Goal: Task Accomplishment & Management: Use online tool/utility

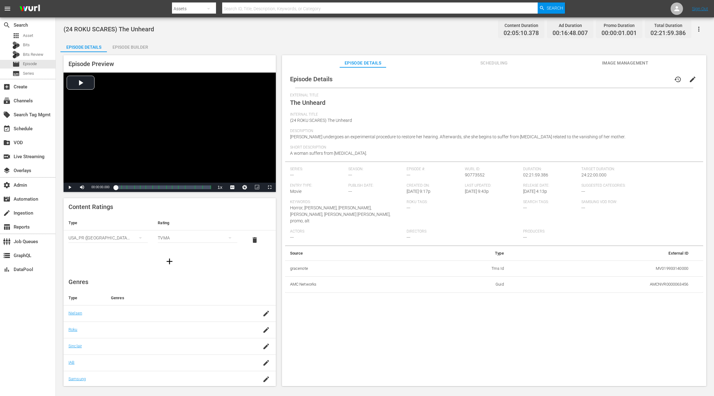
click at [131, 51] on div "Episode Builder" at bounding box center [130, 47] width 47 height 15
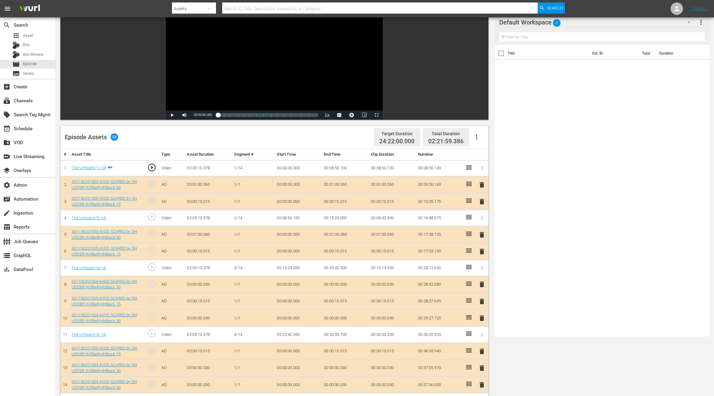
scroll to position [81, 0]
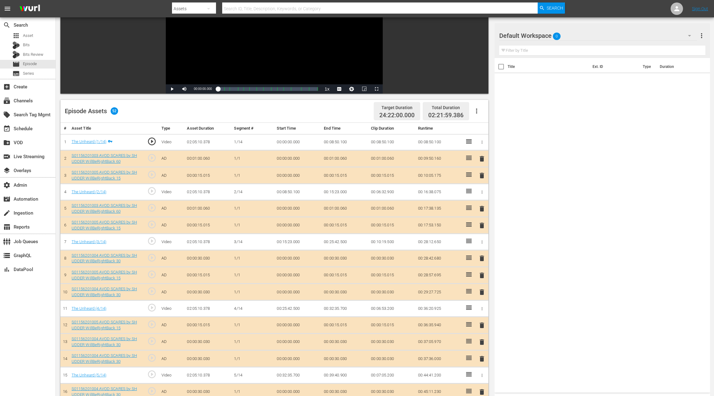
click at [478, 112] on icon "button" at bounding box center [476, 110] width 7 height 7
click at [477, 145] on div "Clear Ads" at bounding box center [495, 143] width 42 height 15
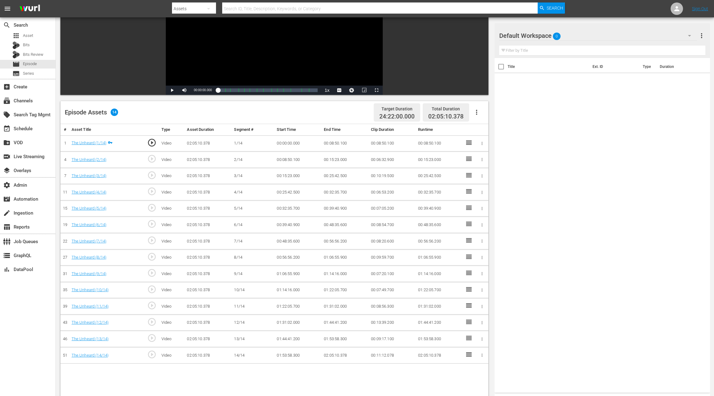
scroll to position [80, 0]
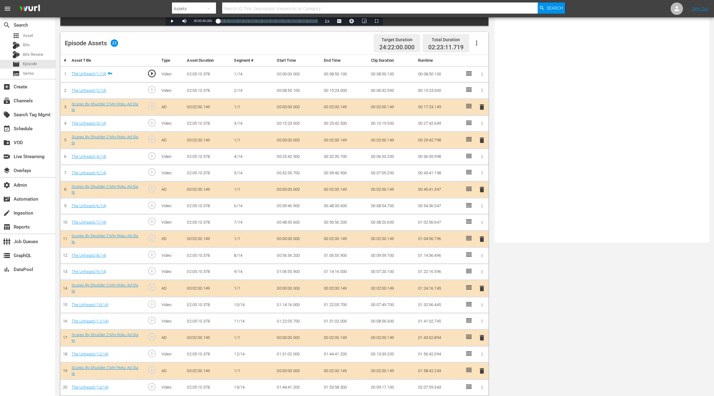
scroll to position [28, 0]
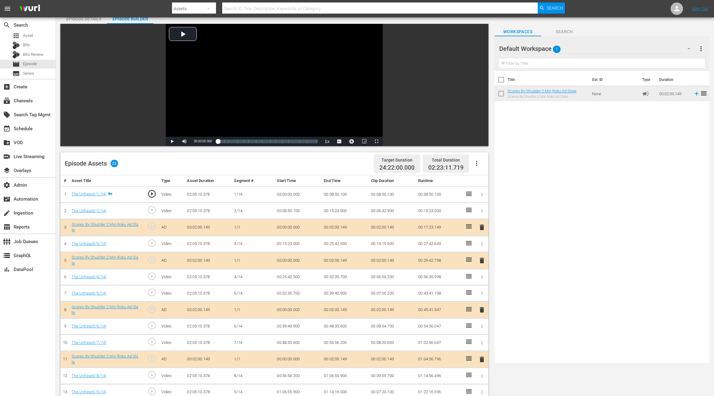
drag, startPoint x: 527, startPoint y: 80, endPoint x: 474, endPoint y: 8, distance: 88.9
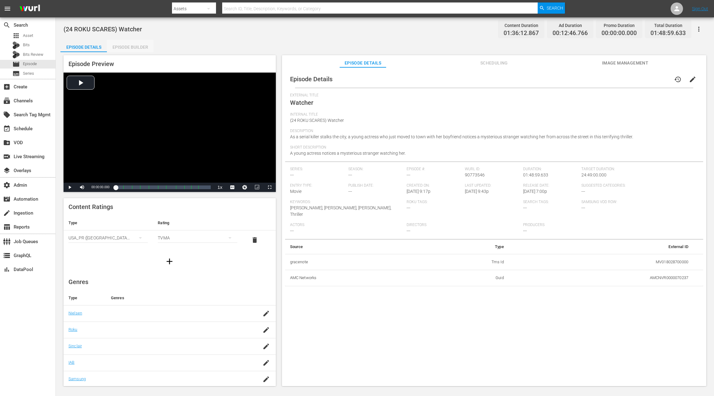
click at [121, 48] on div "Episode Builder" at bounding box center [130, 47] width 47 height 15
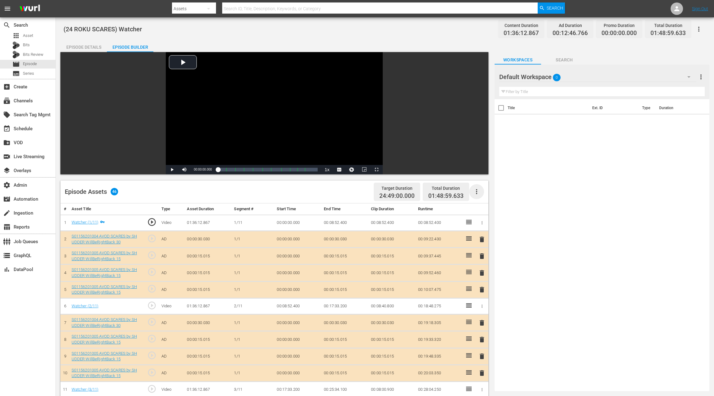
click at [477, 194] on icon "button" at bounding box center [476, 191] width 7 height 7
click at [485, 227] on div "Clear Ads" at bounding box center [495, 223] width 42 height 15
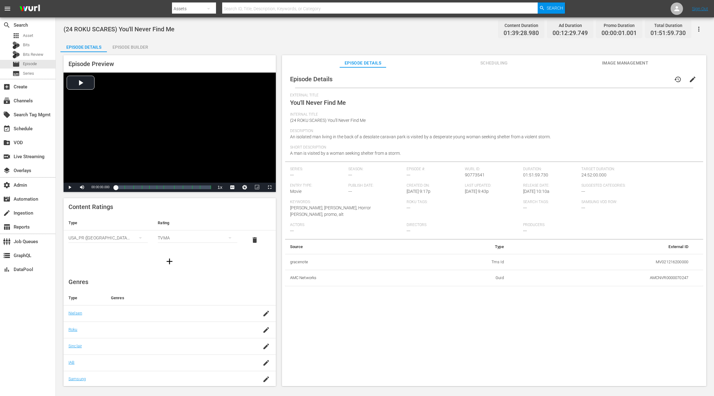
click at [131, 50] on div "Episode Builder" at bounding box center [130, 47] width 47 height 15
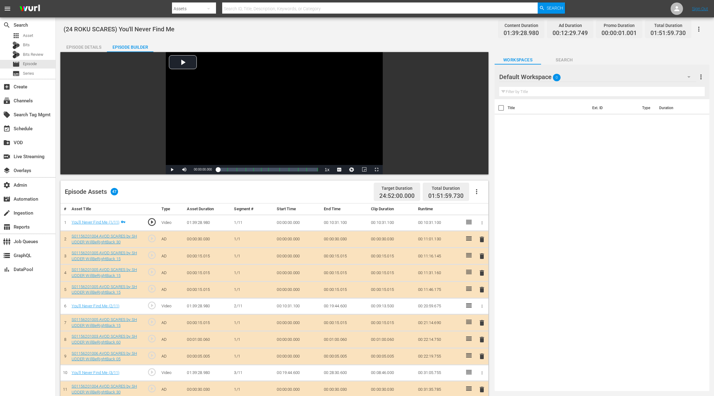
click at [475, 194] on icon "button" at bounding box center [476, 191] width 7 height 7
click at [493, 223] on div "Clear Ads" at bounding box center [495, 223] width 42 height 15
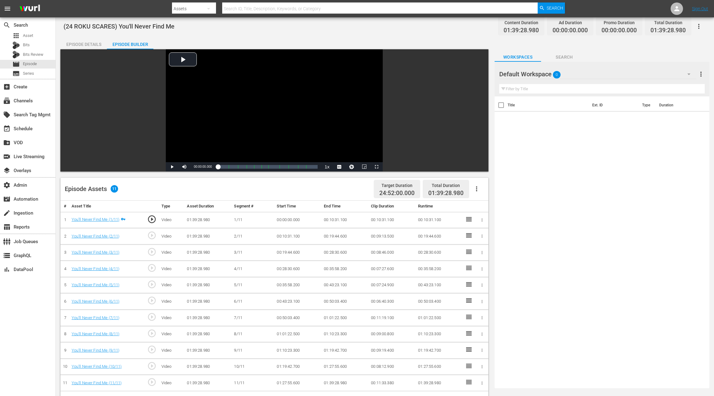
scroll to position [2, 0]
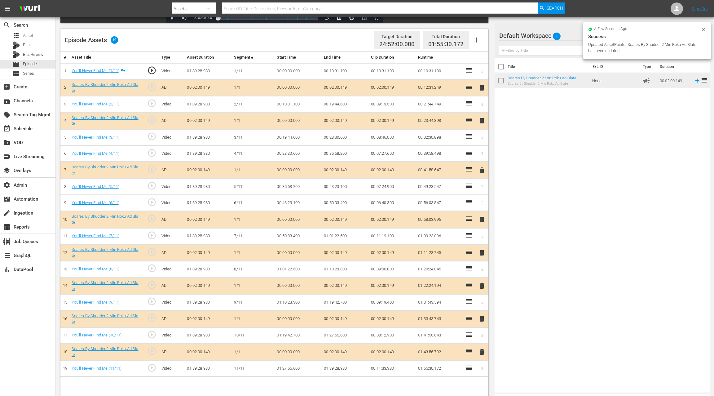
scroll to position [161, 0]
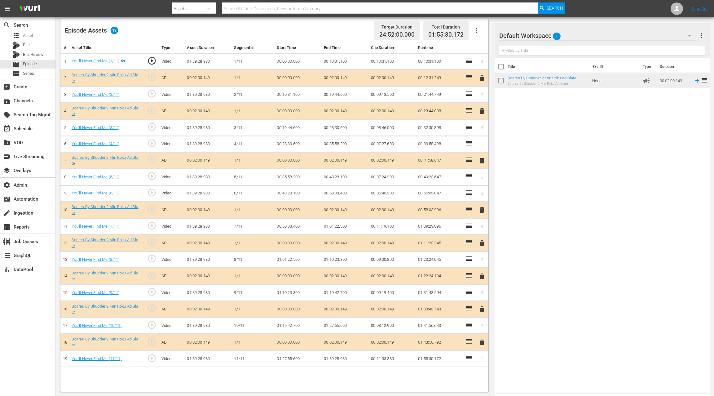
click at [481, 273] on span "delete" at bounding box center [481, 276] width 7 height 7
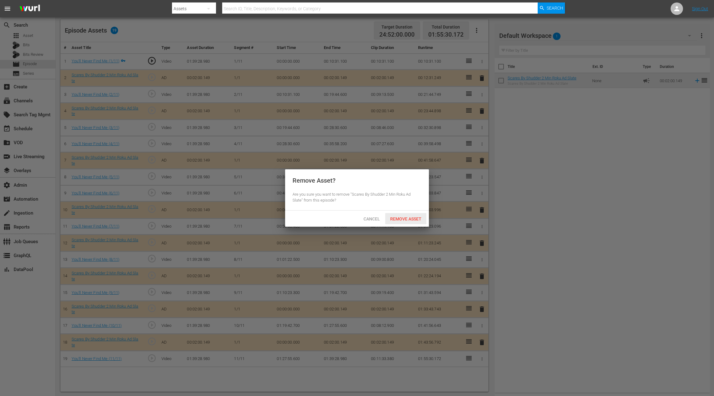
click at [410, 222] on div "Remove Asset" at bounding box center [405, 218] width 41 height 11
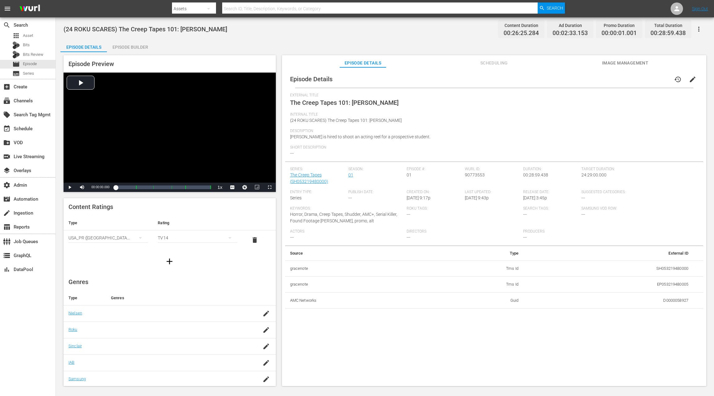
click at [142, 46] on div "Episode Builder" at bounding box center [130, 47] width 47 height 15
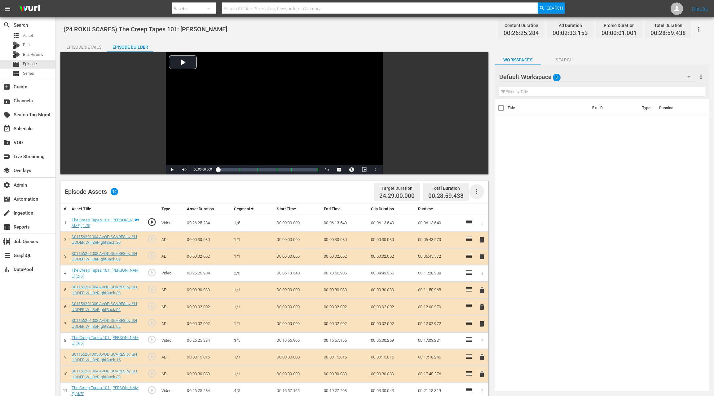
click at [480, 192] on icon "button" at bounding box center [476, 191] width 7 height 7
click at [488, 225] on div "Clear Ads" at bounding box center [495, 223] width 42 height 15
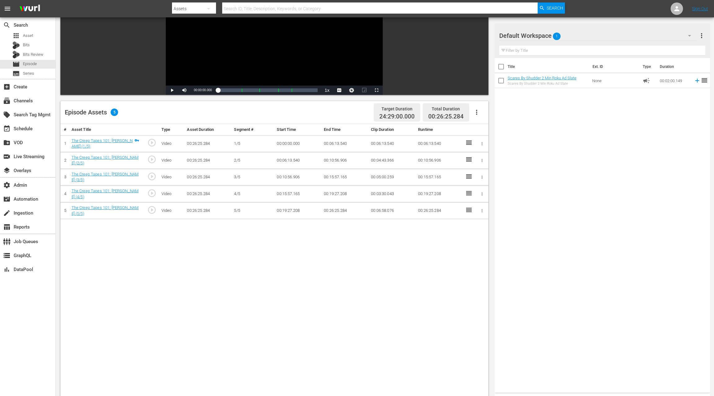
scroll to position [112, 0]
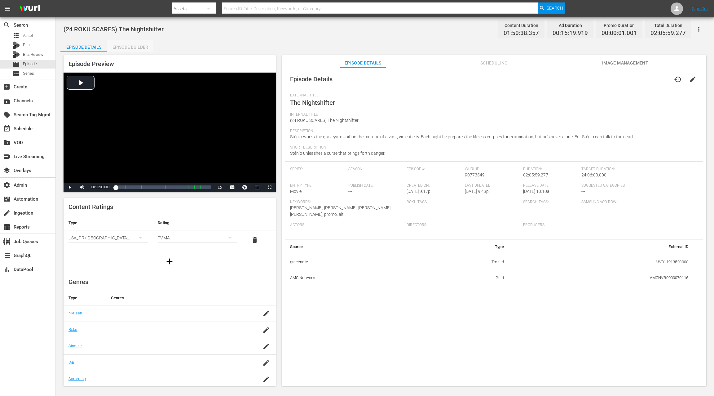
click at [140, 48] on div "Episode Builder" at bounding box center [130, 47] width 47 height 15
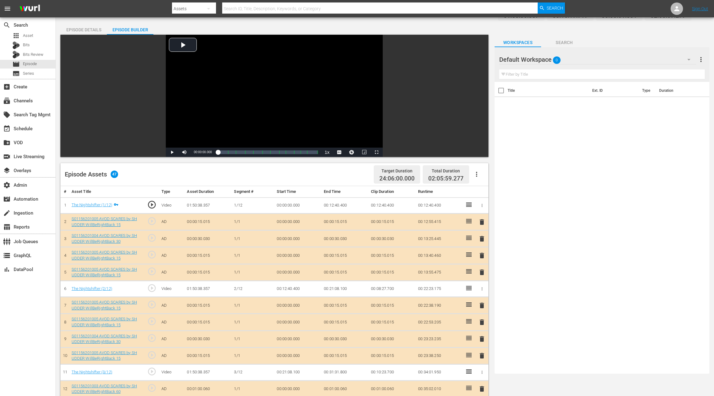
scroll to position [38, 0]
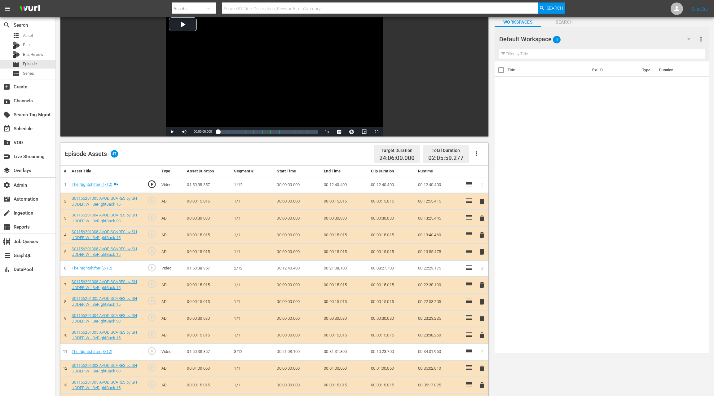
click at [476, 154] on icon "button" at bounding box center [476, 153] width 7 height 7
click at [486, 186] on div "Clear Ads" at bounding box center [495, 185] width 42 height 15
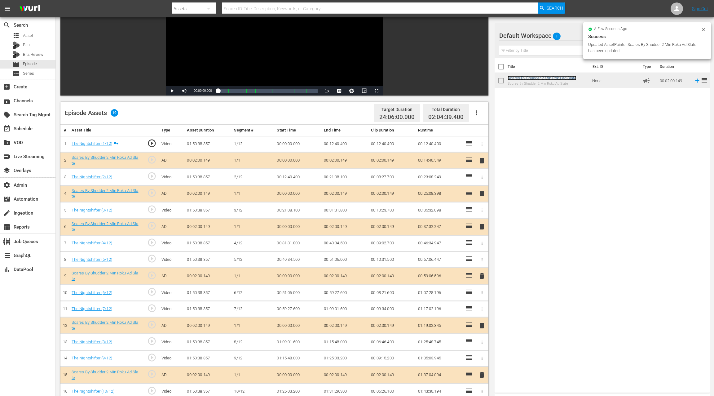
scroll to position [161, 0]
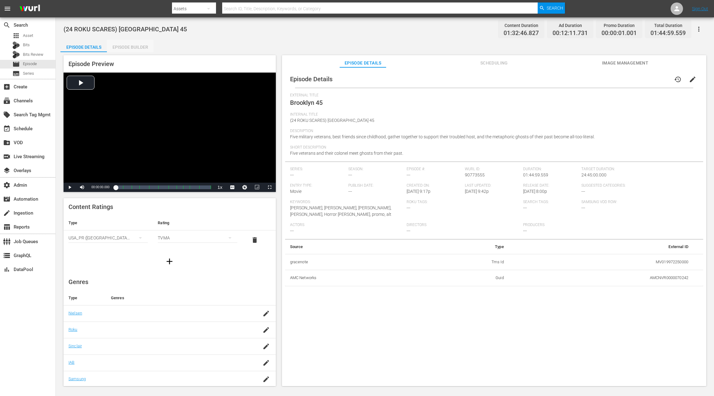
click at [141, 47] on div "Episode Builder" at bounding box center [130, 47] width 47 height 15
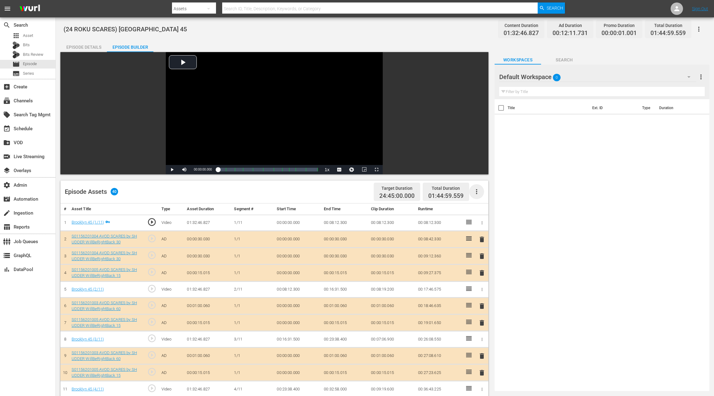
click at [476, 191] on icon "button" at bounding box center [476, 191] width 7 height 7
click at [484, 224] on div "Clear Ads" at bounding box center [495, 223] width 42 height 15
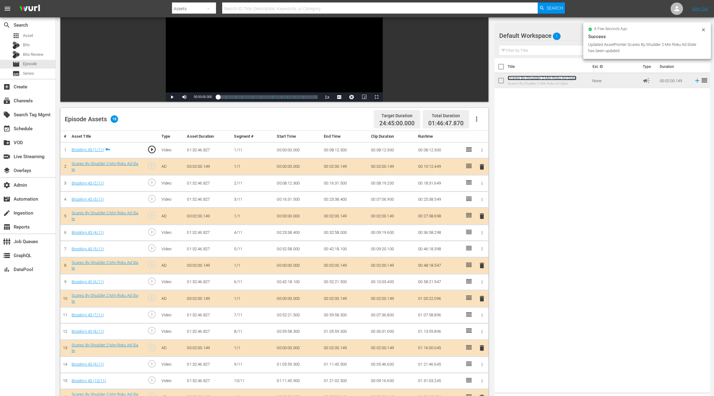
scroll to position [161, 0]
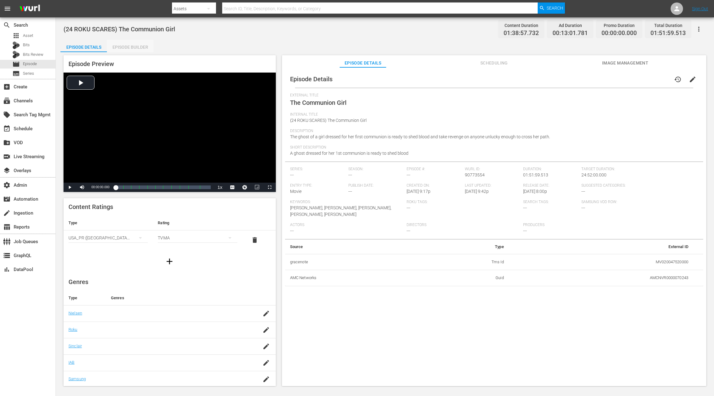
click at [144, 51] on div "Episode Builder" at bounding box center [130, 47] width 47 height 15
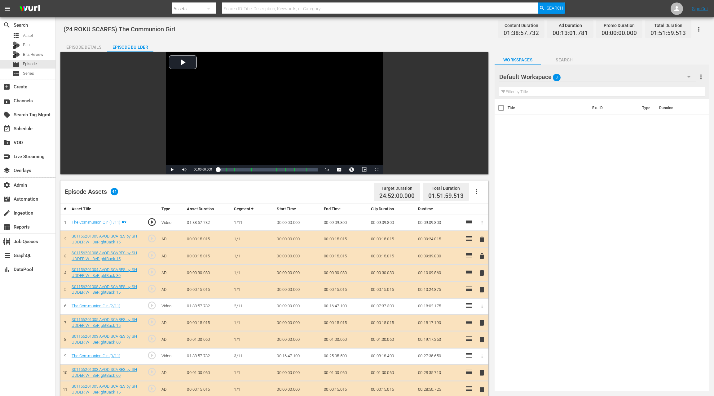
click at [476, 191] on icon "button" at bounding box center [476, 191] width 1 height 5
click at [493, 227] on div "Clear Ads" at bounding box center [495, 223] width 42 height 15
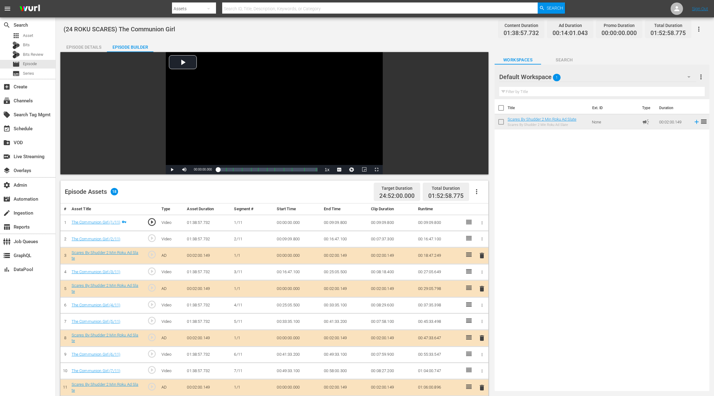
drag, startPoint x: 528, startPoint y: 78, endPoint x: 368, endPoint y: 0, distance: 177.6
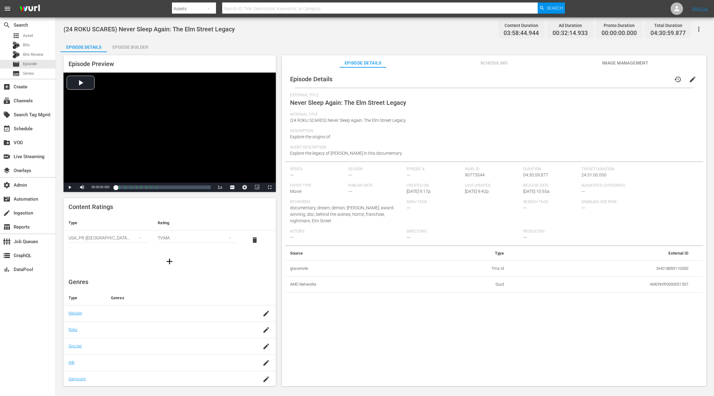
drag, startPoint x: 141, startPoint y: 50, endPoint x: 138, endPoint y: 49, distance: 3.2
click at [140, 50] on div "Episode Builder" at bounding box center [130, 47] width 47 height 15
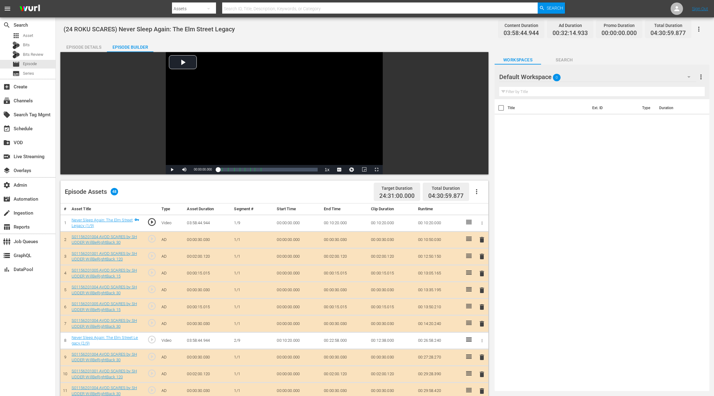
click at [474, 196] on button "button" at bounding box center [476, 191] width 15 height 15
click at [455, 208] on th "Runtime" at bounding box center [439, 208] width 47 height 11
click at [478, 192] on icon "button" at bounding box center [476, 191] width 7 height 7
click at [488, 224] on div "Clear Ads" at bounding box center [495, 223] width 42 height 15
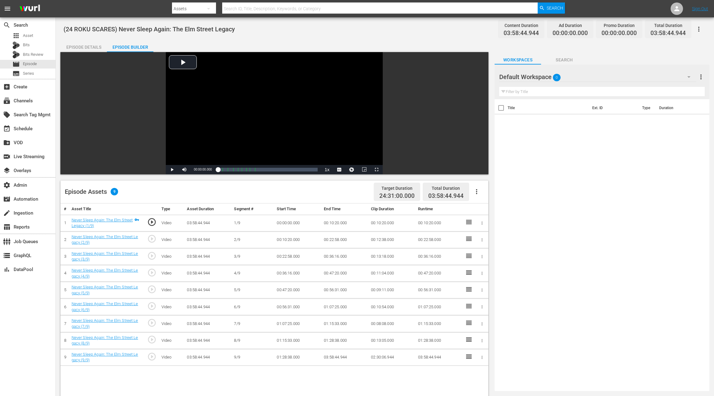
scroll to position [11, 0]
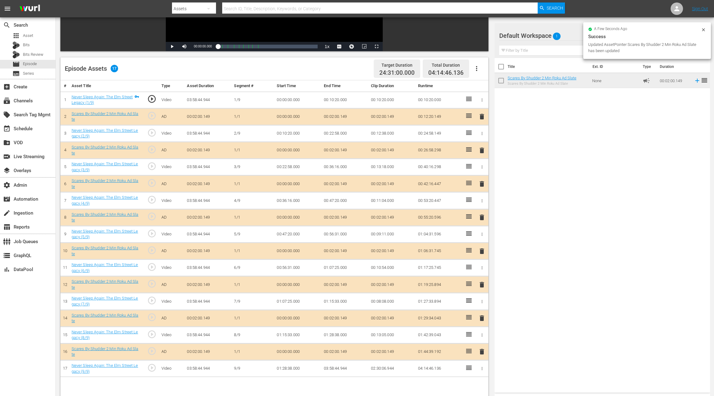
scroll to position [161, 0]
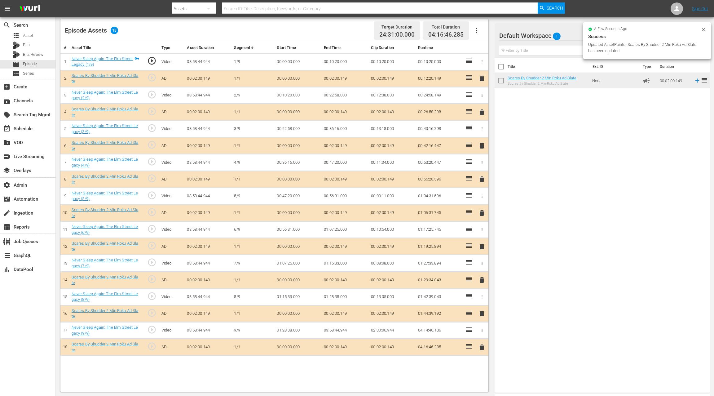
drag, startPoint x: 531, startPoint y: 77, endPoint x: 369, endPoint y: 0, distance: 179.0
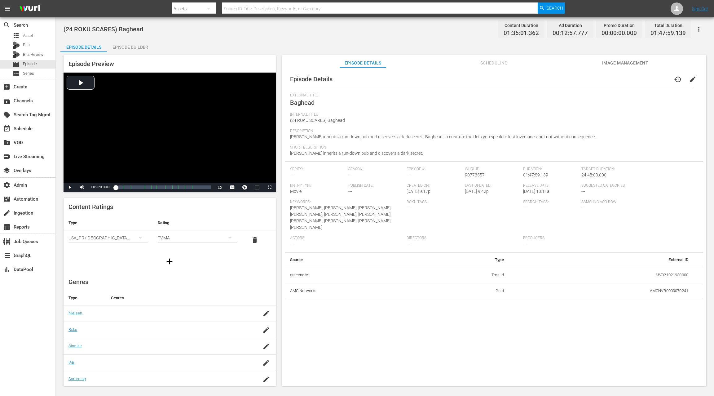
click at [140, 49] on div "Episode Builder" at bounding box center [130, 47] width 47 height 15
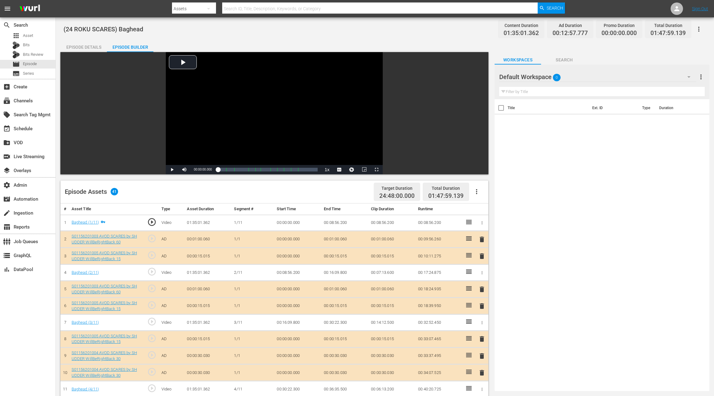
click at [478, 192] on icon "button" at bounding box center [476, 191] width 7 height 7
click at [488, 225] on div "Clear Ads" at bounding box center [495, 223] width 42 height 15
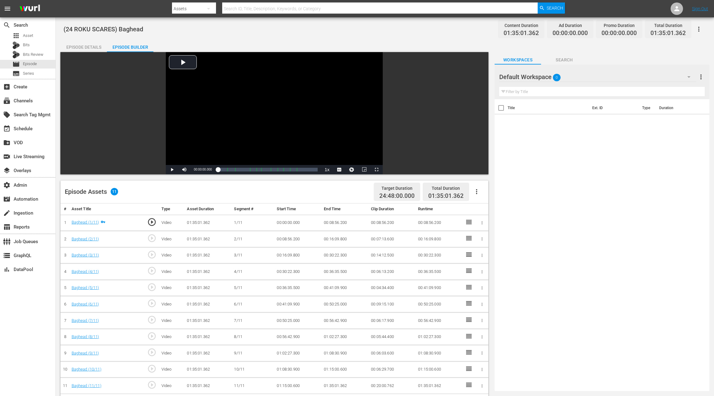
click at [641, 216] on div "Title Ext. ID Type Duration" at bounding box center [602, 243] width 215 height 289
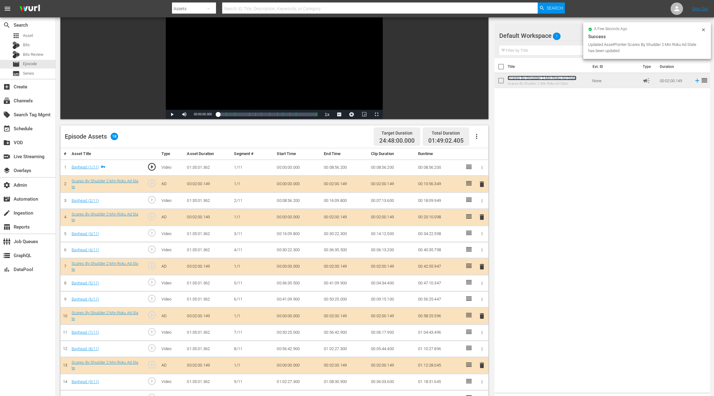
scroll to position [96, 0]
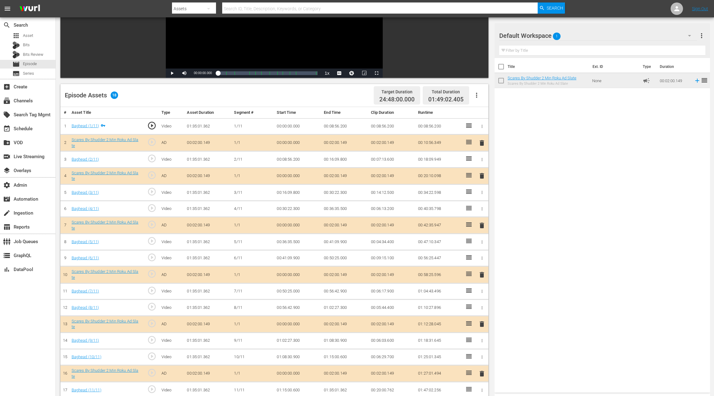
drag, startPoint x: 528, startPoint y: 76, endPoint x: 388, endPoint y: 1, distance: 158.6
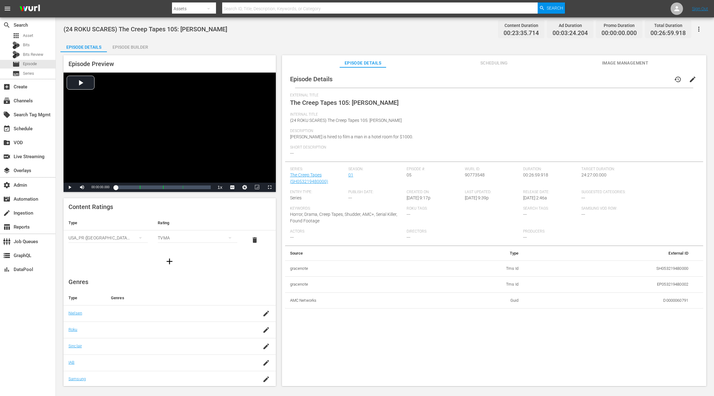
click at [137, 46] on div "Episode Builder" at bounding box center [130, 47] width 47 height 15
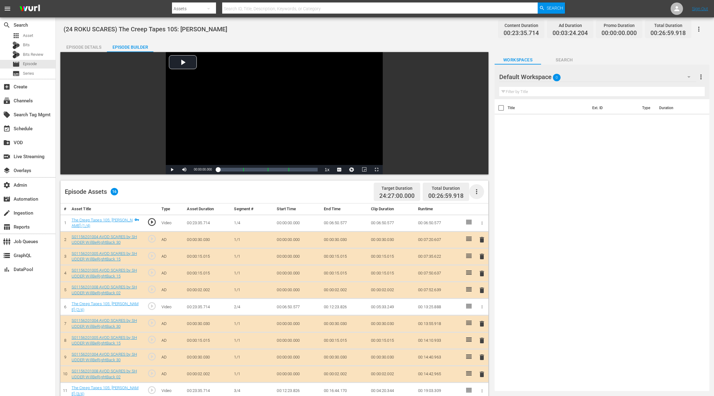
click at [477, 194] on icon "button" at bounding box center [476, 191] width 7 height 7
click at [491, 225] on div "Clear Ads" at bounding box center [495, 223] width 42 height 15
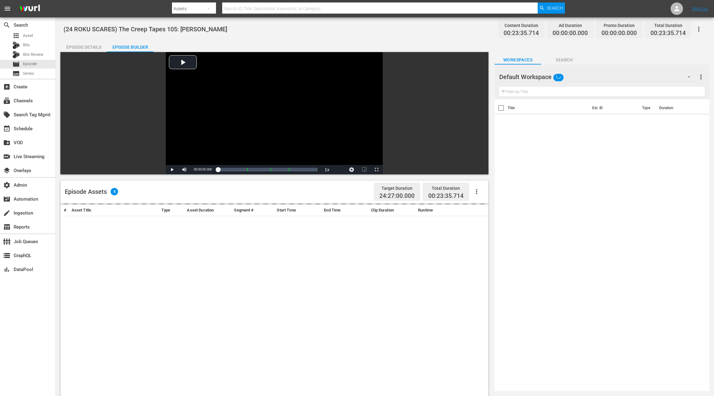
scroll to position [37, 0]
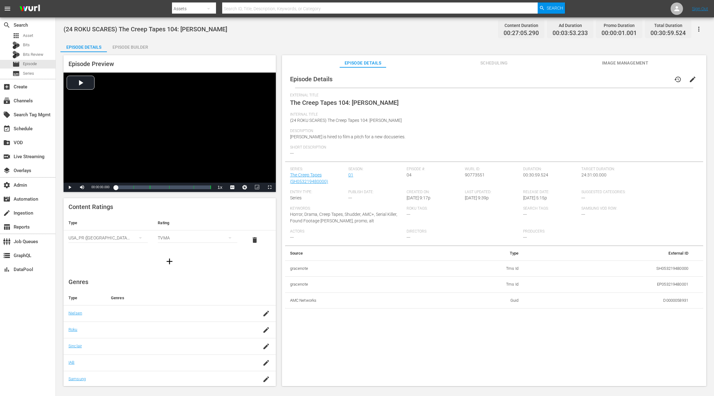
click at [138, 49] on div "Episode Builder" at bounding box center [130, 47] width 47 height 15
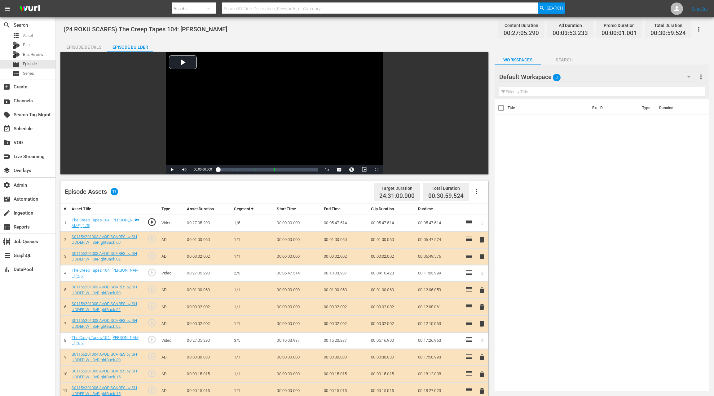
click at [476, 190] on icon "button" at bounding box center [476, 191] width 7 height 7
click at [484, 227] on div "Clear Ads" at bounding box center [495, 223] width 42 height 15
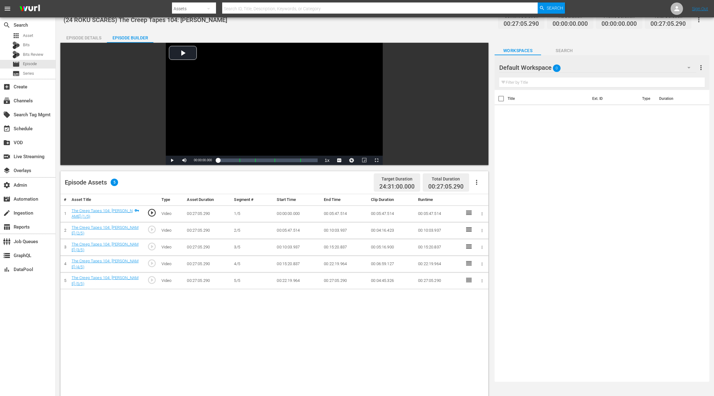
scroll to position [11, 0]
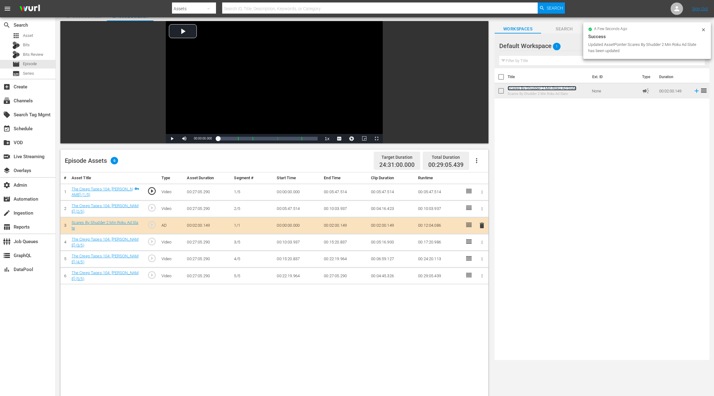
scroll to position [71, 0]
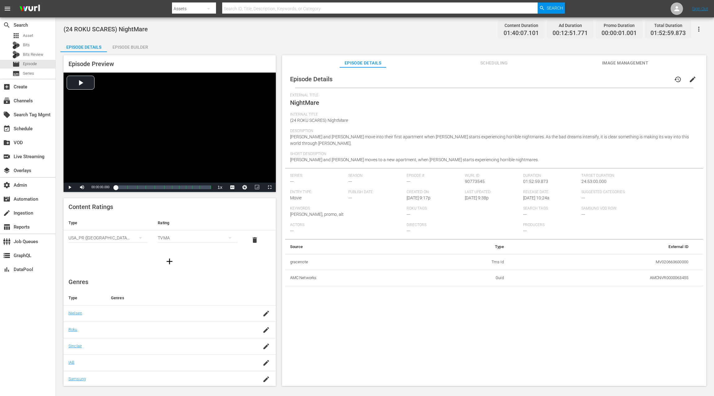
click at [130, 50] on div "Episode Builder" at bounding box center [130, 47] width 47 height 15
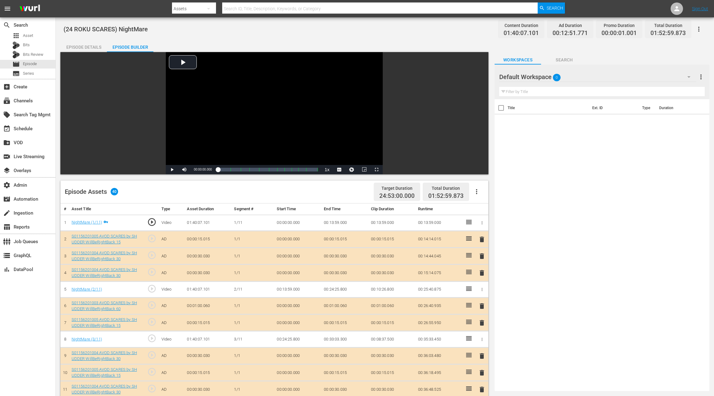
click at [477, 193] on icon "button" at bounding box center [476, 191] width 7 height 7
click at [488, 226] on div "Clear Ads" at bounding box center [495, 223] width 42 height 15
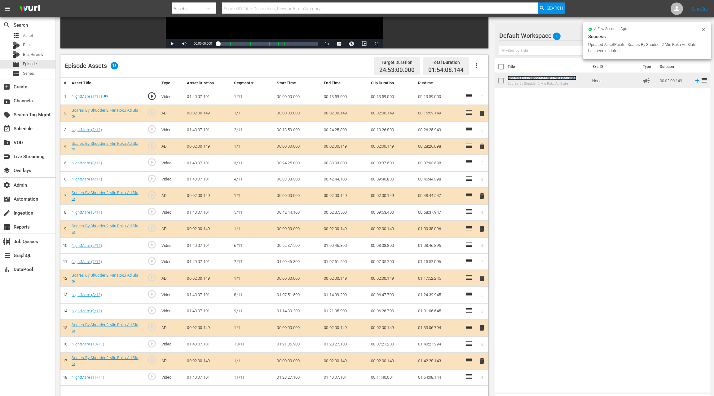
scroll to position [161, 0]
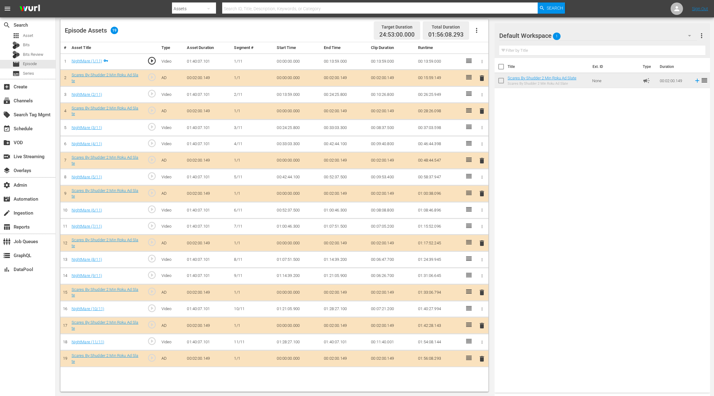
drag, startPoint x: 514, startPoint y: 79, endPoint x: 364, endPoint y: 0, distance: 169.9
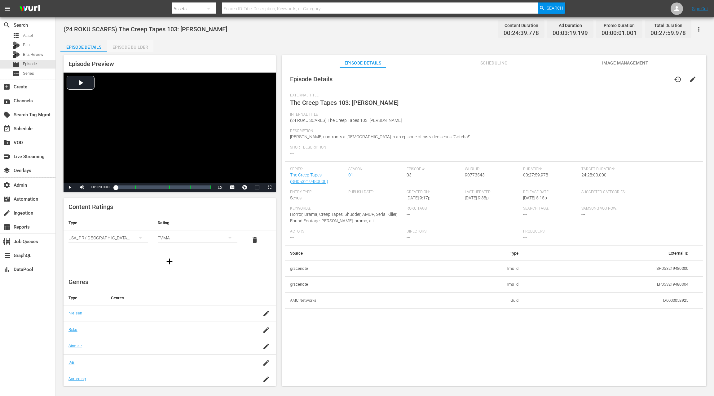
click at [135, 47] on div "Episode Builder" at bounding box center [130, 47] width 47 height 15
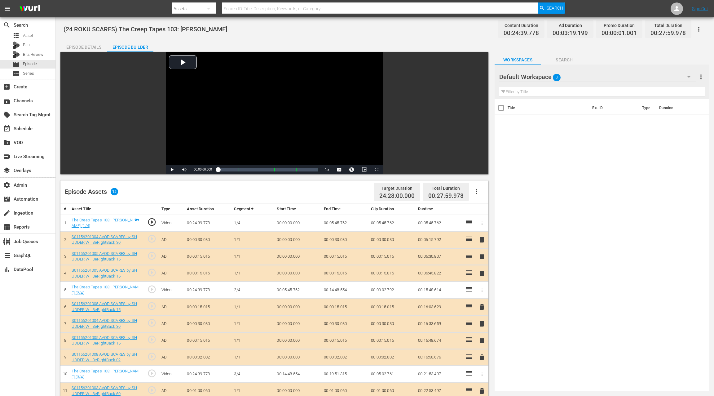
click at [478, 192] on icon "button" at bounding box center [476, 191] width 7 height 7
click at [493, 224] on div "Clear Ads" at bounding box center [495, 223] width 42 height 15
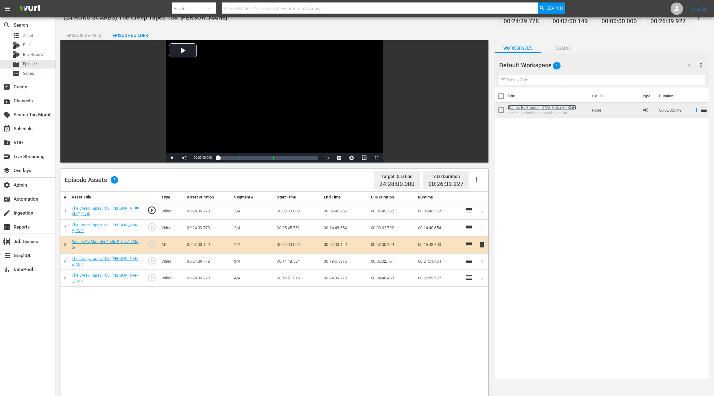
scroll to position [13, 0]
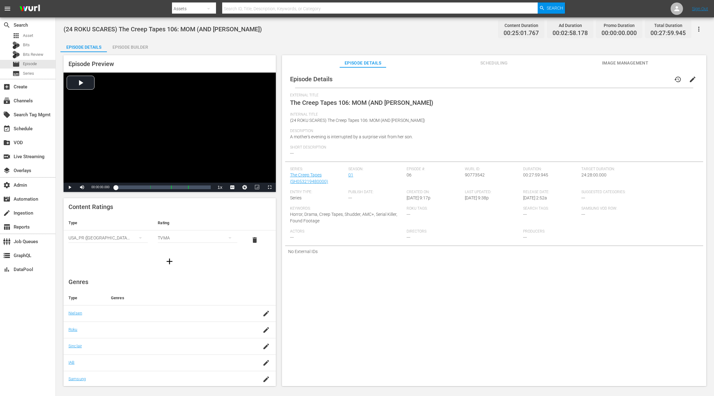
click at [135, 47] on div "Episode Builder" at bounding box center [130, 47] width 47 height 15
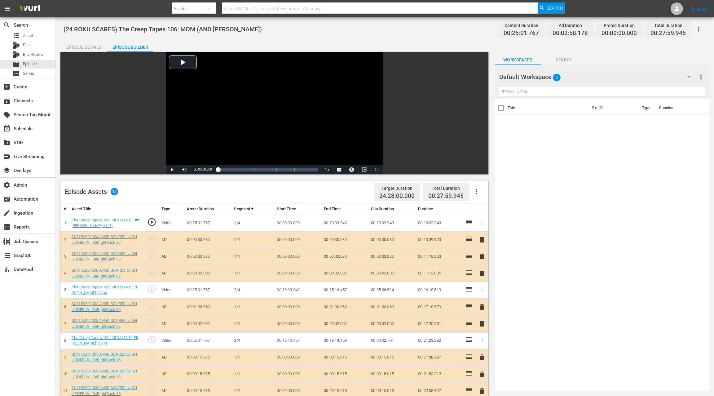
click at [477, 191] on icon "button" at bounding box center [476, 191] width 7 height 7
click at [487, 225] on div "Clear Ads" at bounding box center [495, 223] width 42 height 15
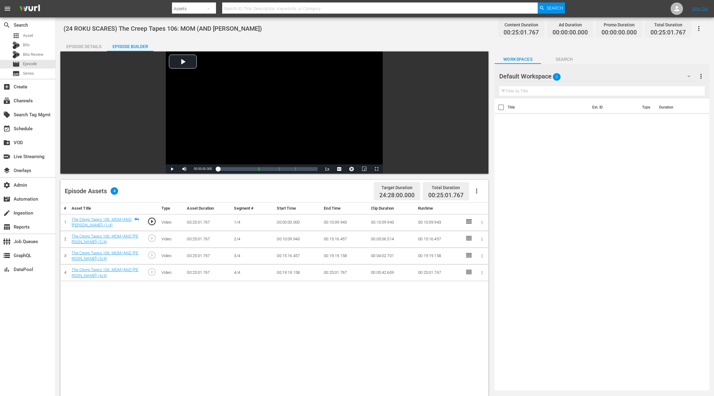
scroll to position [2, 0]
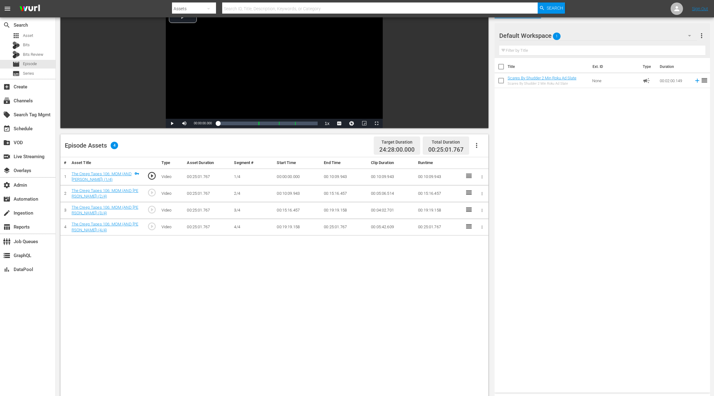
scroll to position [59, 0]
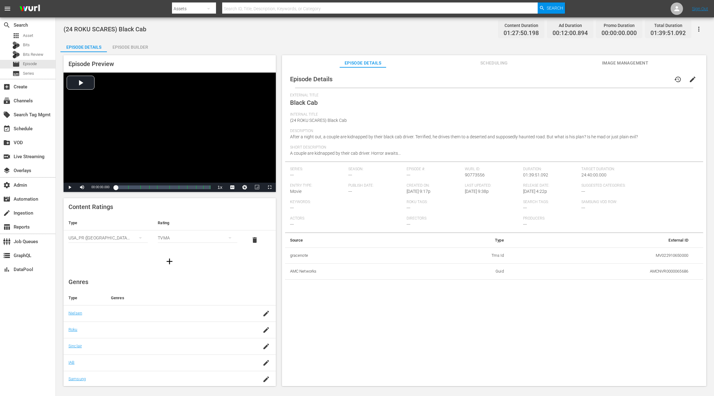
click at [139, 46] on div "Episode Builder" at bounding box center [130, 47] width 47 height 15
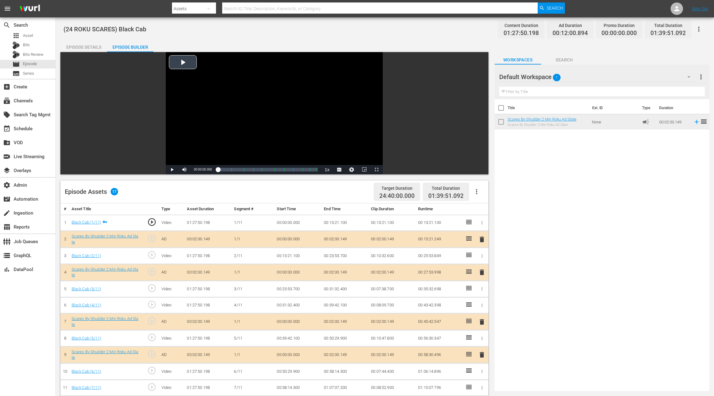
scroll to position [4, 0]
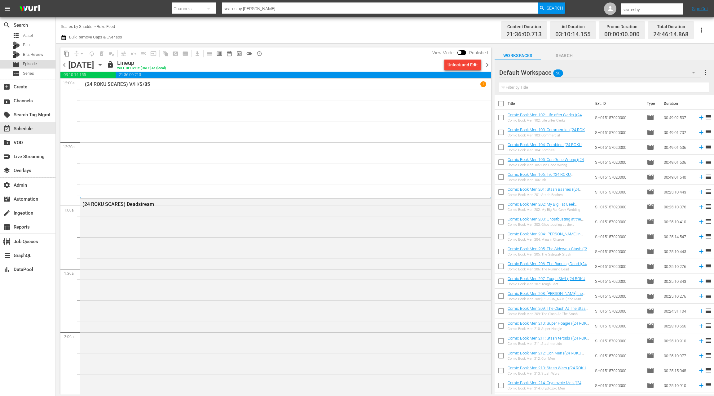
click at [42, 64] on div "movie Episode" at bounding box center [27, 64] width 55 height 9
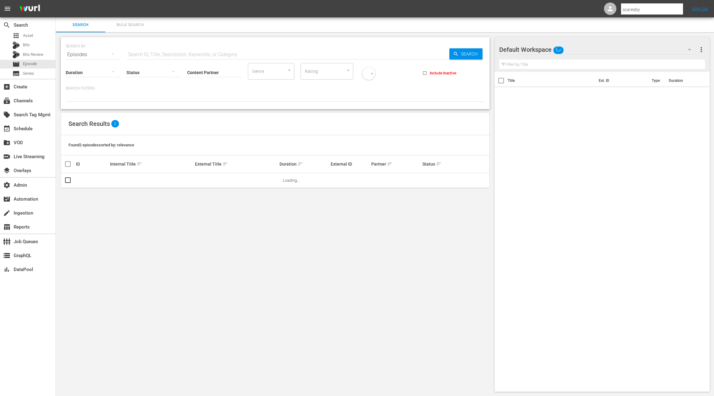
scroll to position [0, 0]
click at [134, 53] on input "text" at bounding box center [287, 54] width 323 height 15
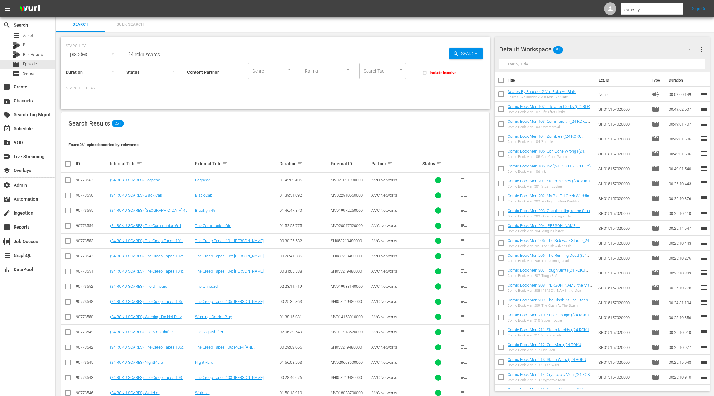
type input "24 roku scares"
click at [26, 227] on div "table_chart Reports" at bounding box center [17, 226] width 35 height 6
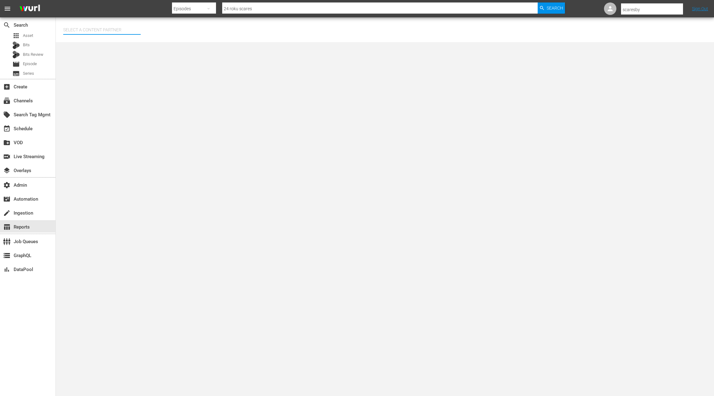
click at [101, 29] on input "text" at bounding box center [102, 29] width 78 height 15
click at [104, 47] on div "AMC Networks (138)" at bounding box center [113, 47] width 91 height 15
type input "AMC Networks (138)"
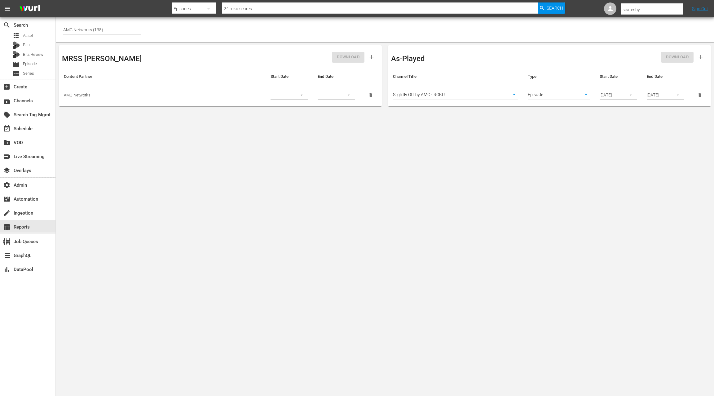
click at [462, 96] on body "menu Search By Episodes Search ID, Title, Description, Keywords, or Category 24…" at bounding box center [357, 198] width 714 height 396
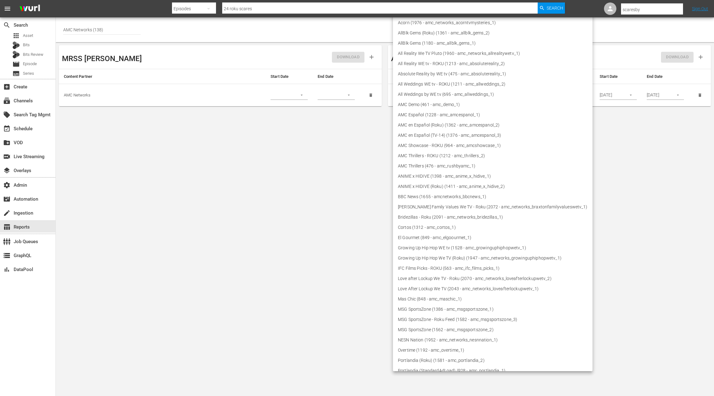
scroll to position [140, 0]
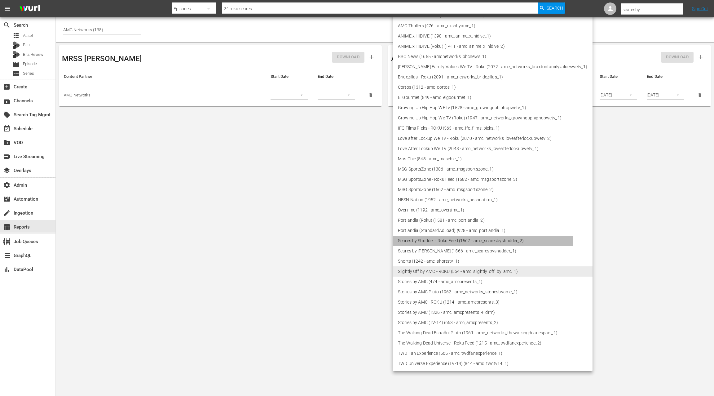
click at [462, 244] on li "Scares by Shudder - Roku Feed (1567 - amc_scaresbyshudder_2)" at bounding box center [493, 241] width 200 height 10
type input "1567"
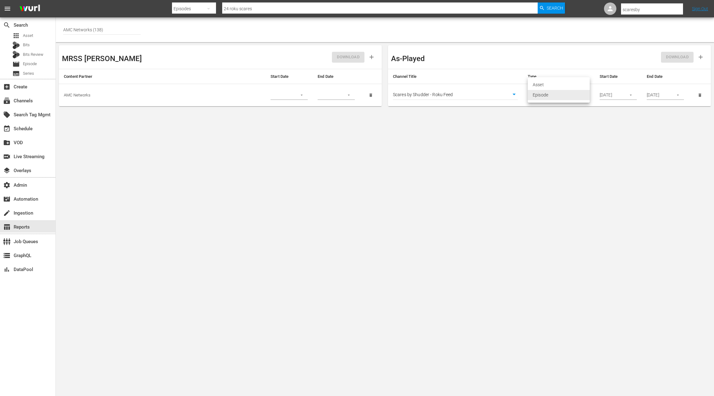
click at [558, 94] on body "menu Search By Episodes Search ID, Title, Description, Keywords, or Category 24…" at bounding box center [357, 198] width 714 height 396
click at [558, 94] on li "Episode" at bounding box center [559, 95] width 62 height 10
click at [679, 59] on div "DOWNLOAD" at bounding box center [629, 56] width 158 height 17
click at [623, 95] on div "[DATE]" at bounding box center [618, 95] width 37 height 9
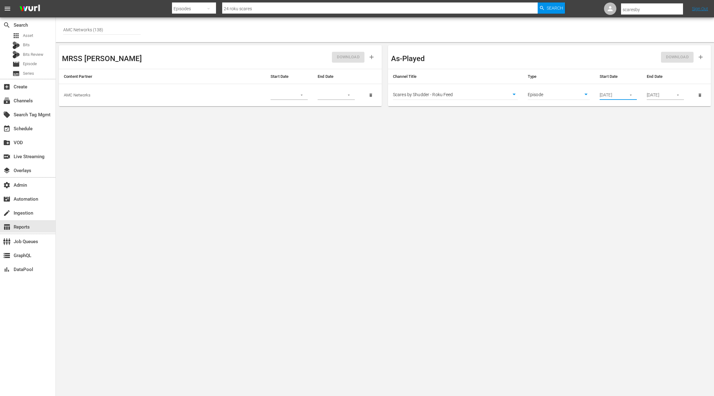
click at [630, 95] on icon "button" at bounding box center [631, 95] width 5 height 5
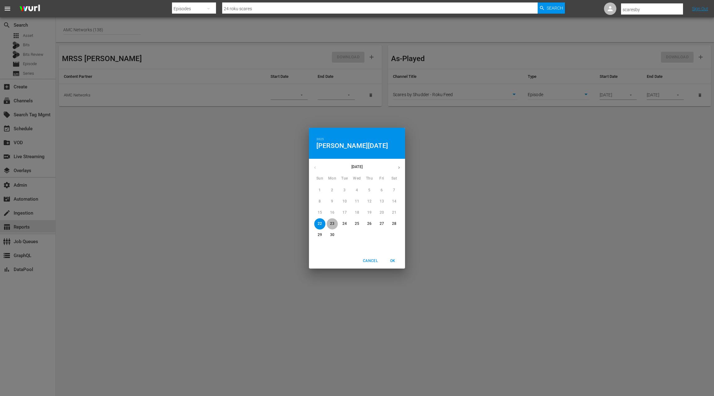
click at [331, 222] on p "23" at bounding box center [332, 223] width 4 height 5
click at [394, 263] on span "OK" at bounding box center [392, 261] width 15 height 7
type input "[DATE]"
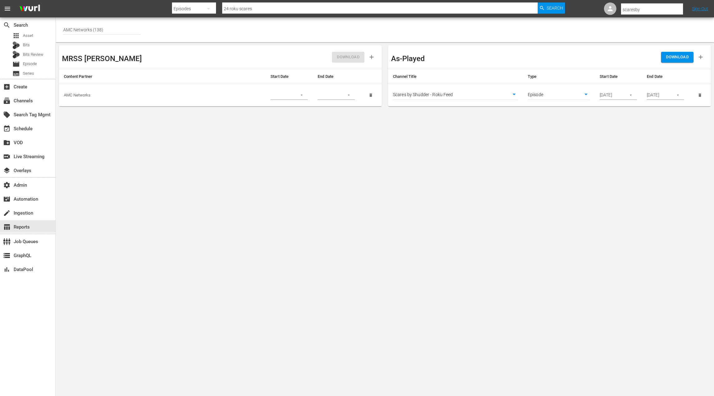
click at [678, 60] on span "DOWNLOAD" at bounding box center [677, 57] width 23 height 7
